Goal: Task Accomplishment & Management: Manage account settings

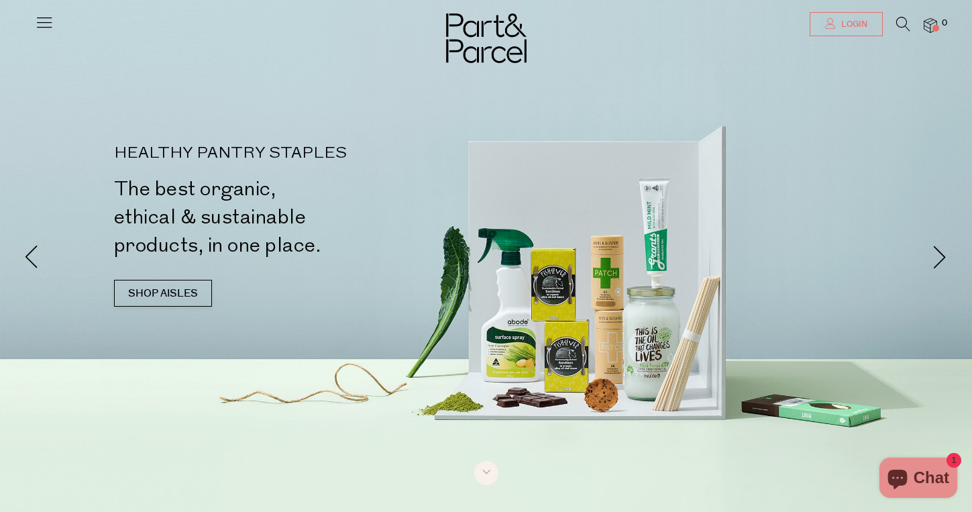
click at [871, 20] on link "Login" at bounding box center [846, 24] width 73 height 24
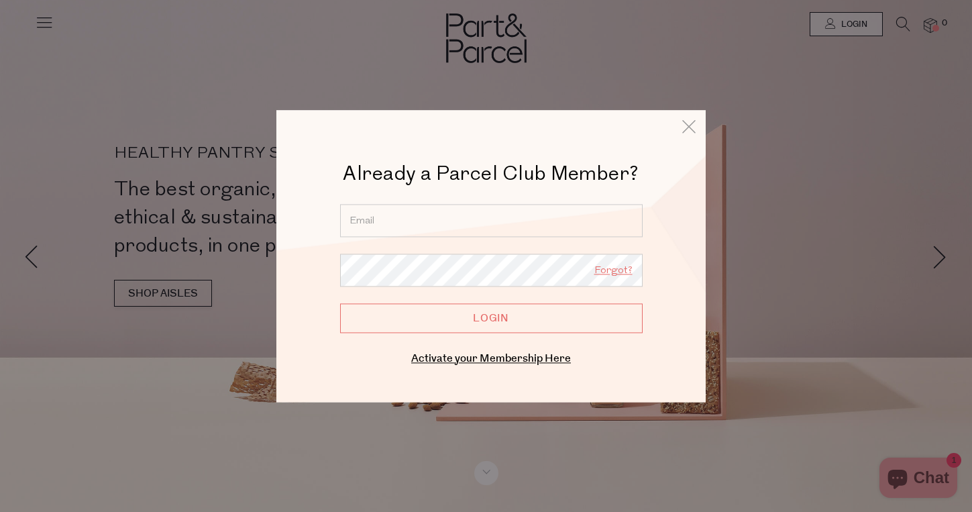
click at [619, 267] on link "Forgot?" at bounding box center [613, 270] width 38 height 17
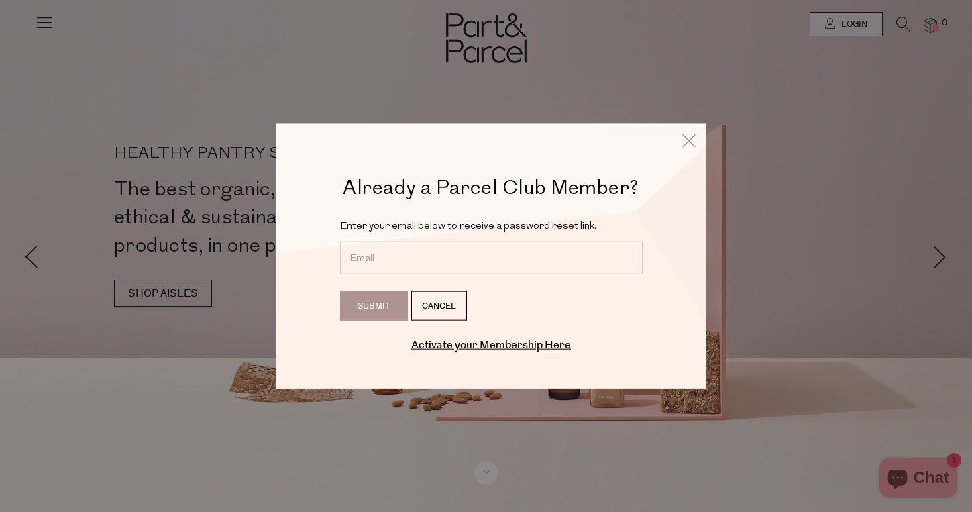
click at [488, 266] on input "email" at bounding box center [491, 258] width 303 height 33
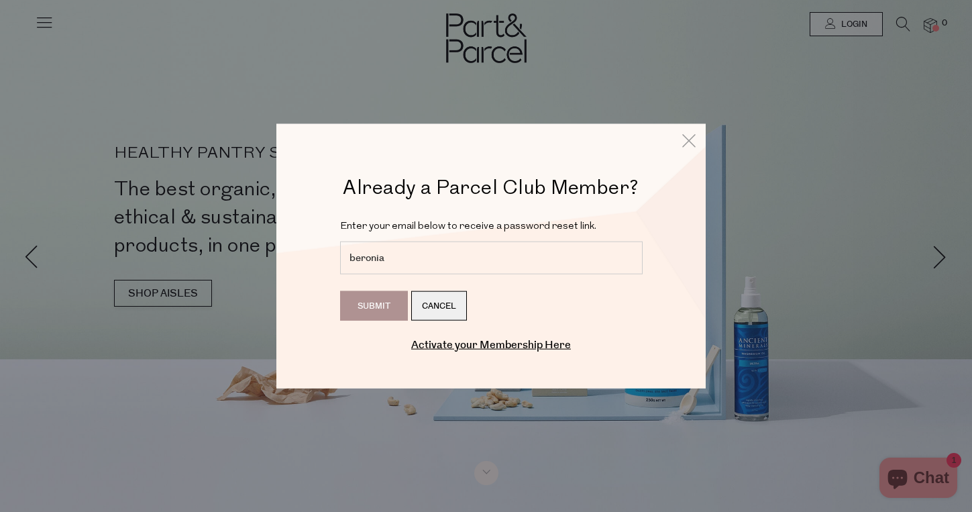
type input "beronia.gittany@gmail.com"
click at [362, 301] on input "Submit" at bounding box center [374, 306] width 68 height 30
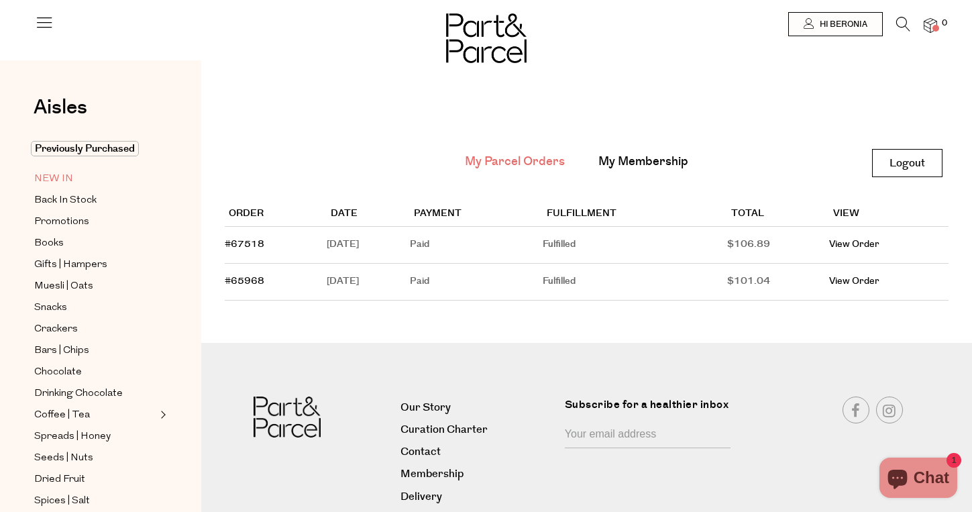
click at [65, 176] on span "NEW IN" at bounding box center [53, 179] width 39 height 16
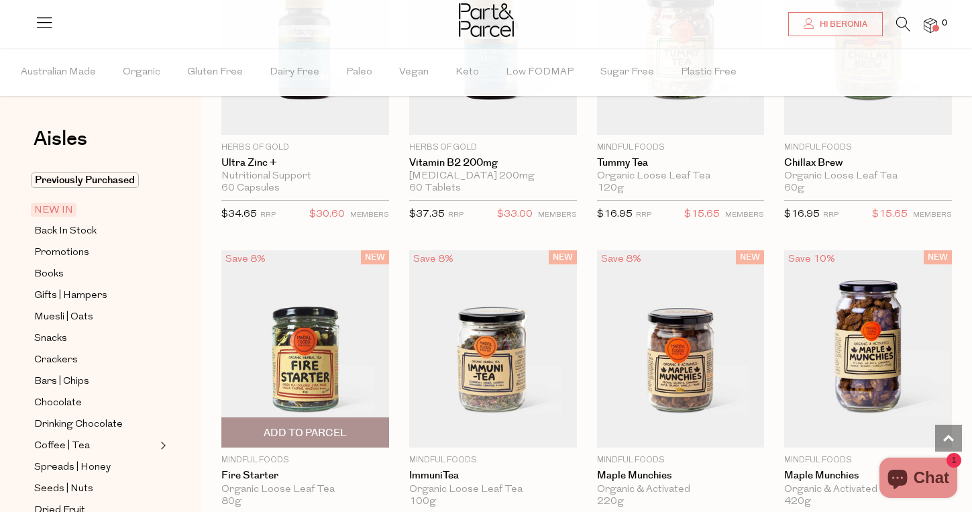
scroll to position [1233, 0]
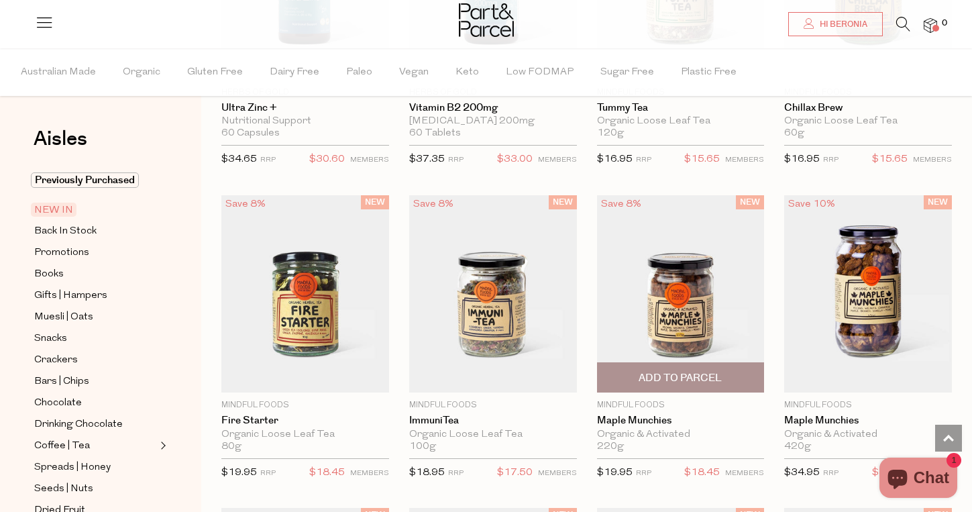
click at [694, 327] on img at bounding box center [681, 294] width 168 height 198
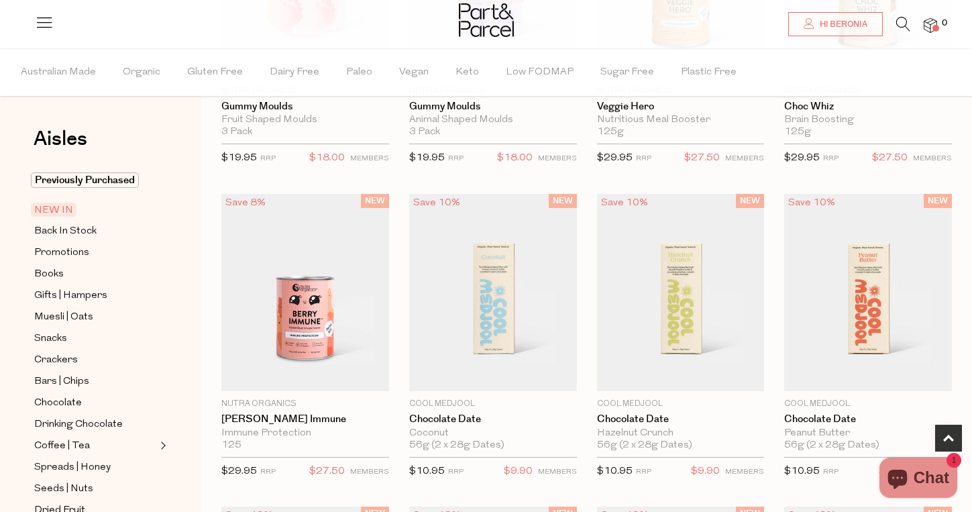
scroll to position [319, 0]
